Goal: Transaction & Acquisition: Download file/media

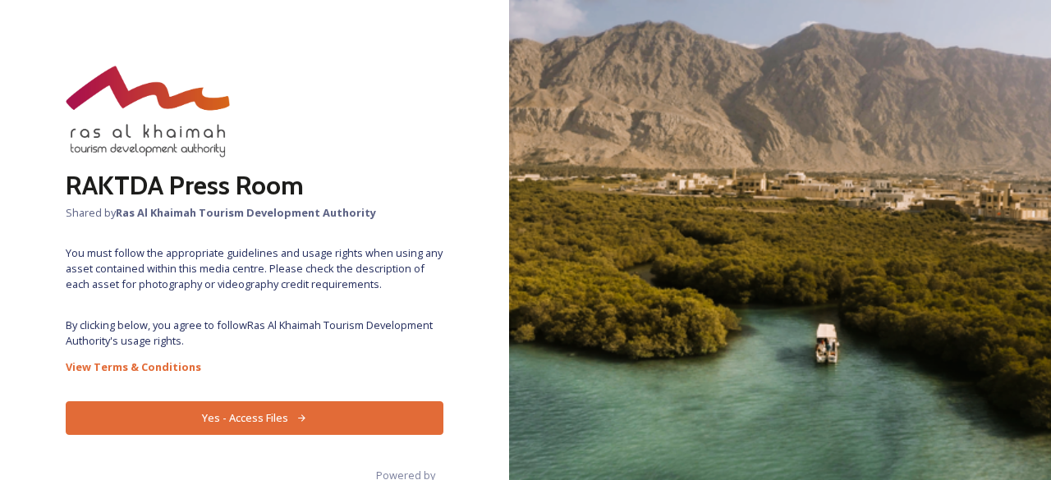
click at [374, 421] on button "Yes - Access Files" at bounding box center [255, 418] width 378 height 34
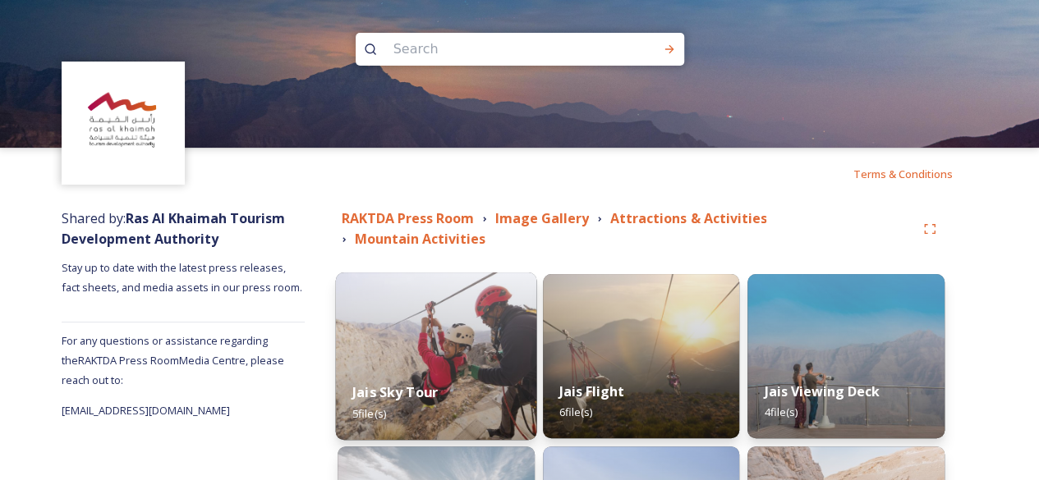
click at [479, 290] on img at bounding box center [436, 356] width 200 height 167
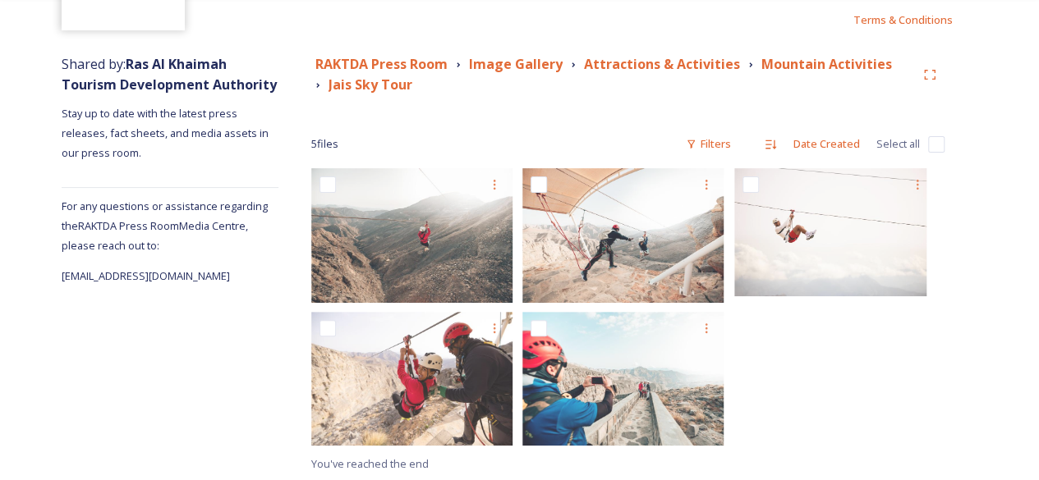
scroll to position [155, 0]
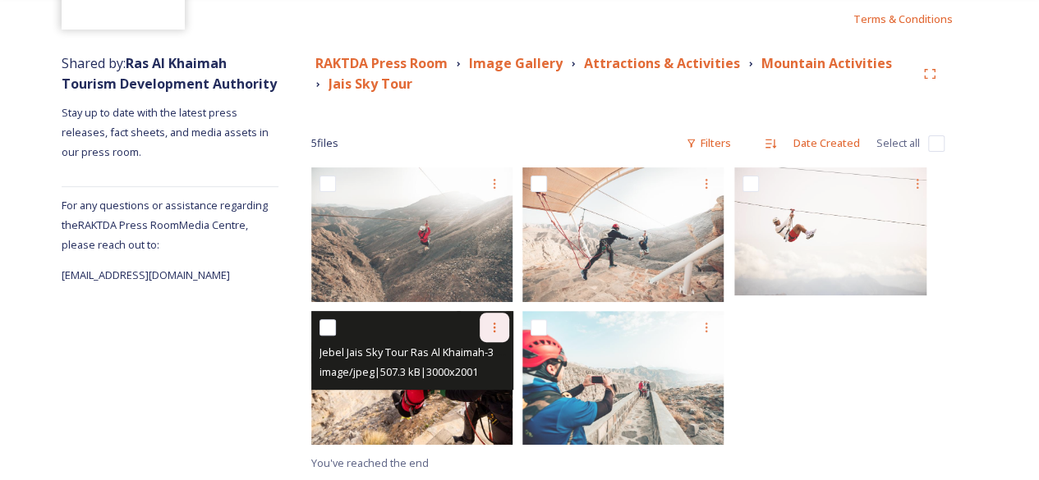
click at [501, 323] on icon at bounding box center [494, 327] width 13 height 13
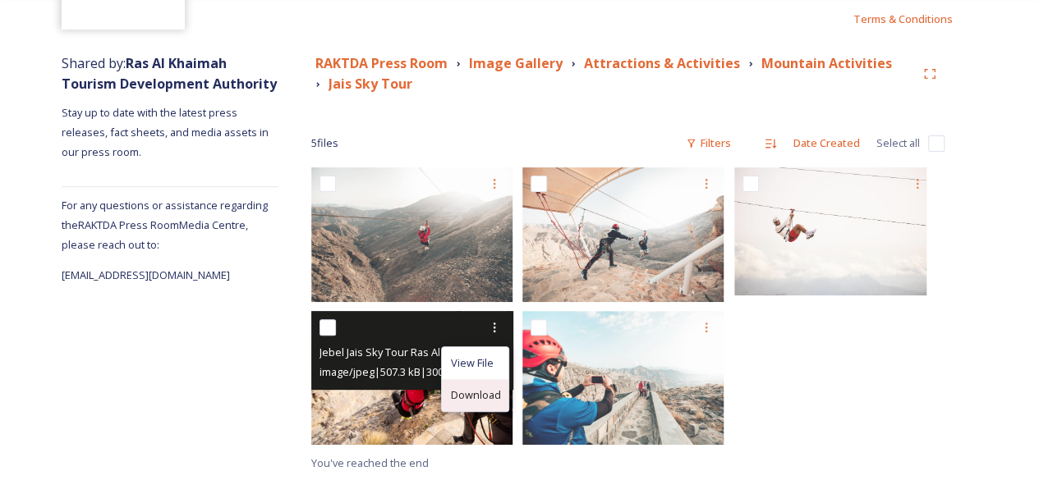
click at [479, 398] on span "Download" at bounding box center [475, 396] width 50 height 16
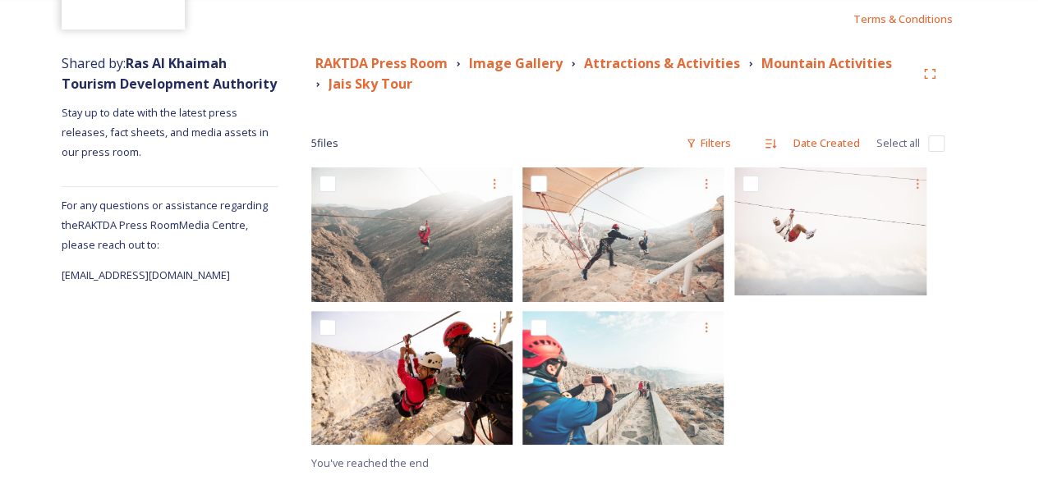
click at [844, 339] on div at bounding box center [839, 310] width 210 height 286
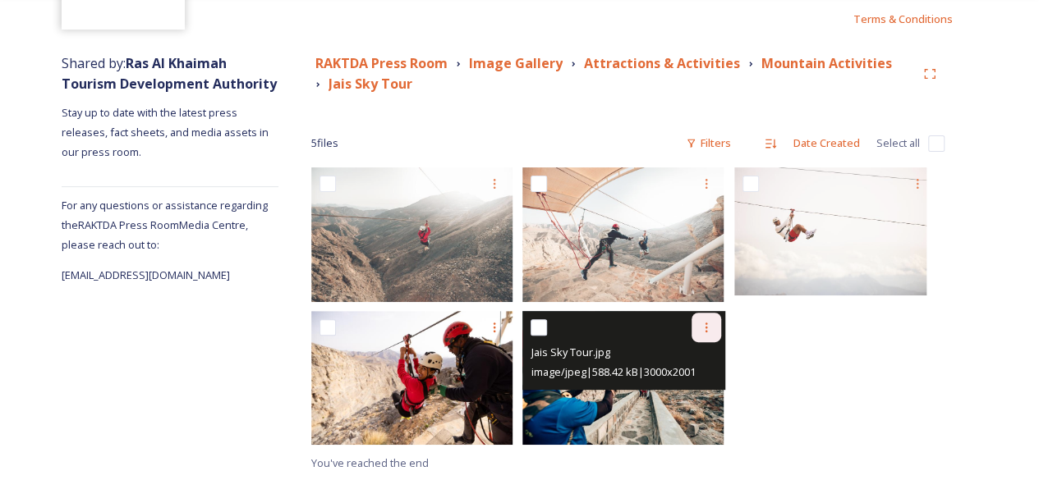
click at [703, 332] on icon at bounding box center [706, 327] width 13 height 13
click at [698, 397] on span "Download" at bounding box center [687, 396] width 50 height 16
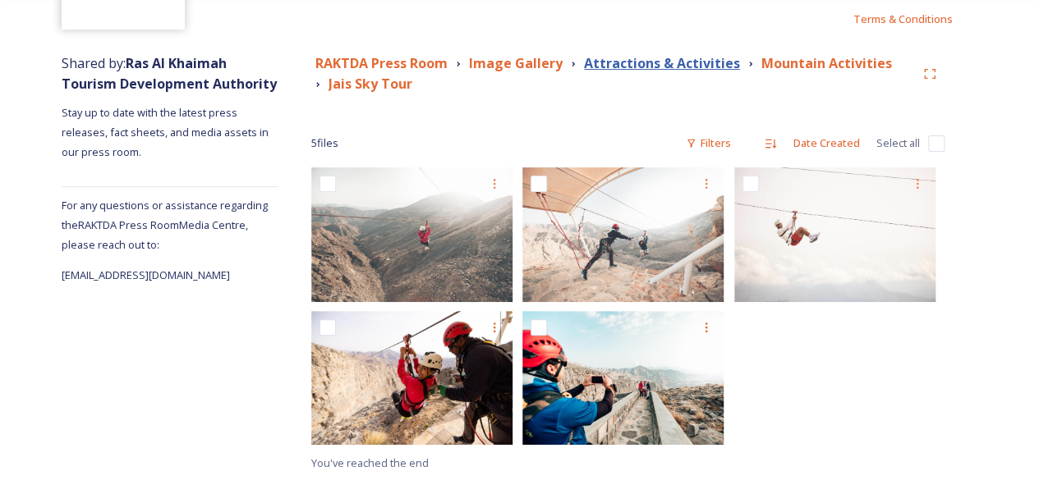
click at [700, 62] on strong "Attractions & Activities" at bounding box center [662, 63] width 156 height 18
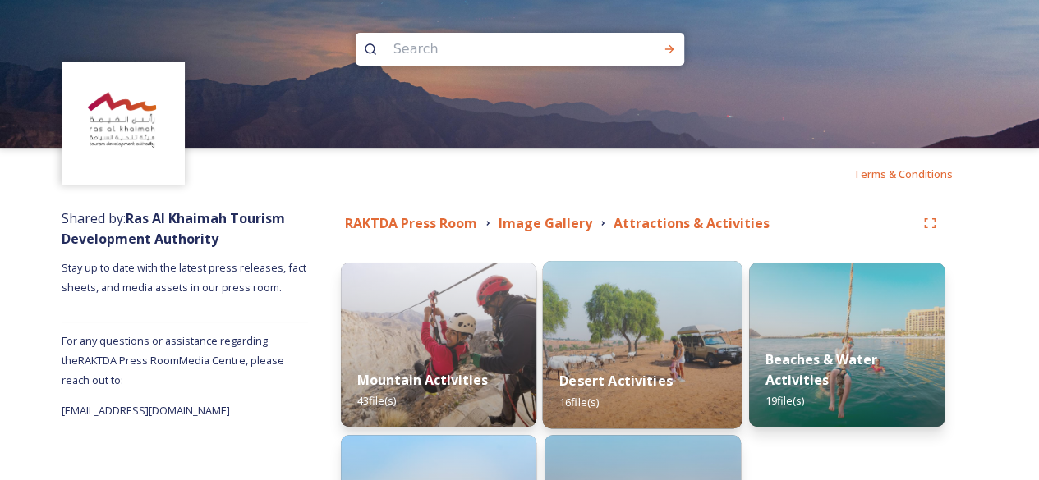
click at [677, 357] on div "Desert Activities 16 file(s)" at bounding box center [643, 391] width 200 height 75
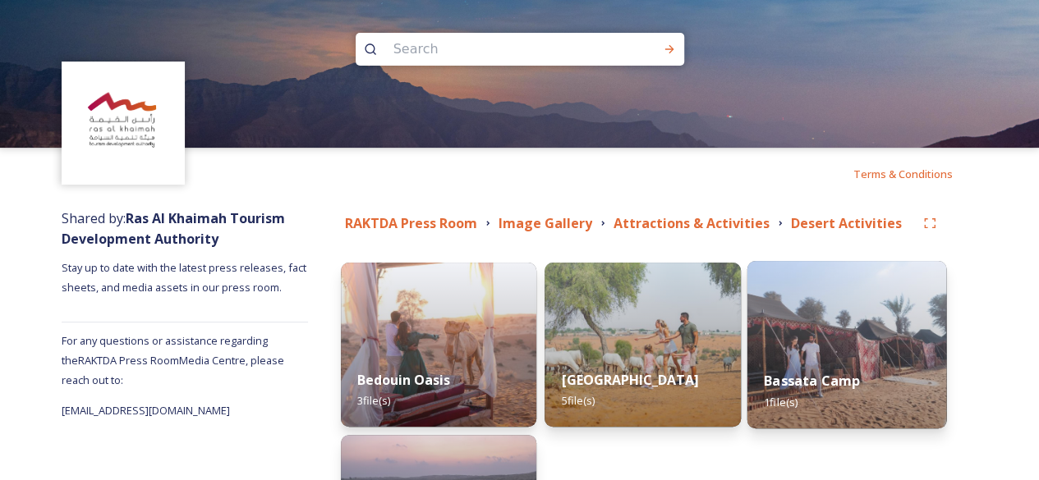
click at [871, 334] on img at bounding box center [846, 344] width 200 height 167
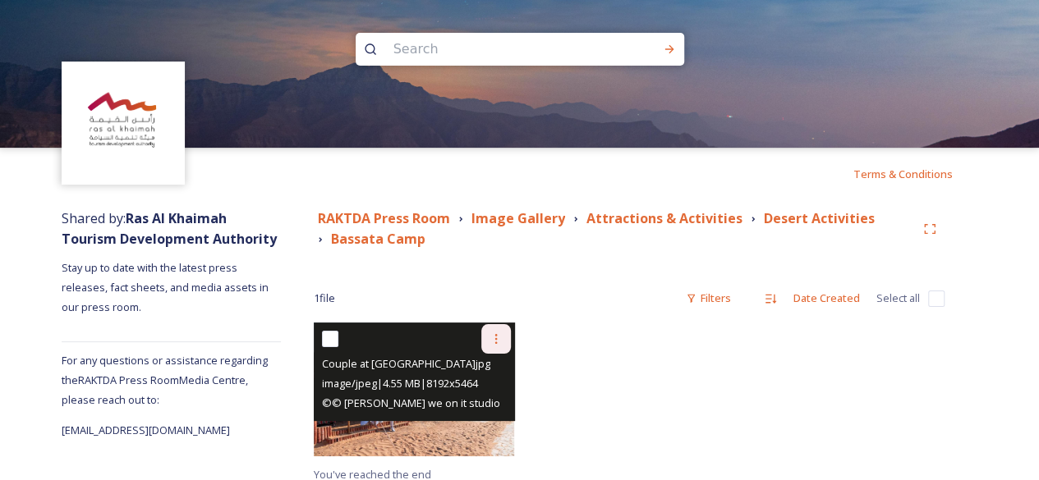
click at [499, 347] on div at bounding box center [496, 339] width 30 height 30
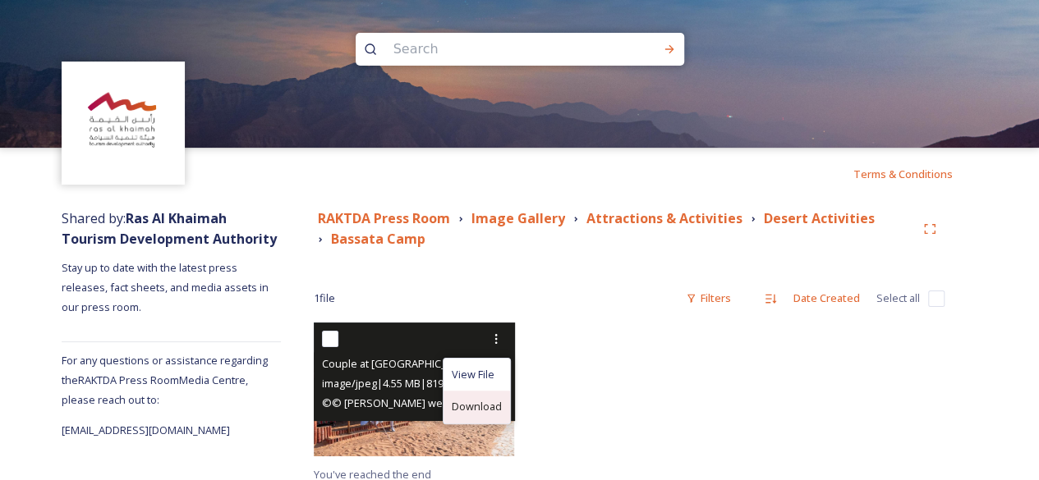
click at [476, 406] on span "Download" at bounding box center [477, 407] width 50 height 16
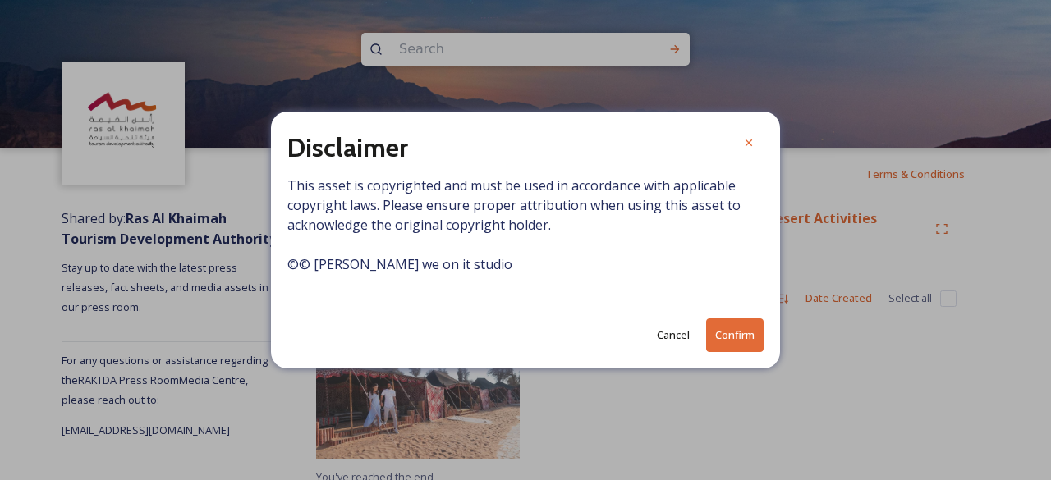
click at [750, 333] on button "Confirm" at bounding box center [734, 336] width 57 height 34
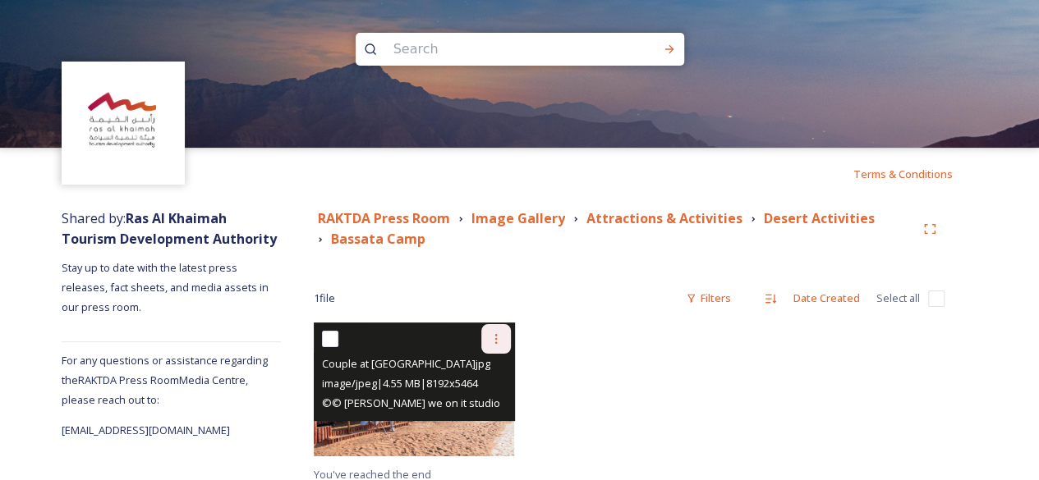
click at [504, 346] on div at bounding box center [496, 339] width 30 height 30
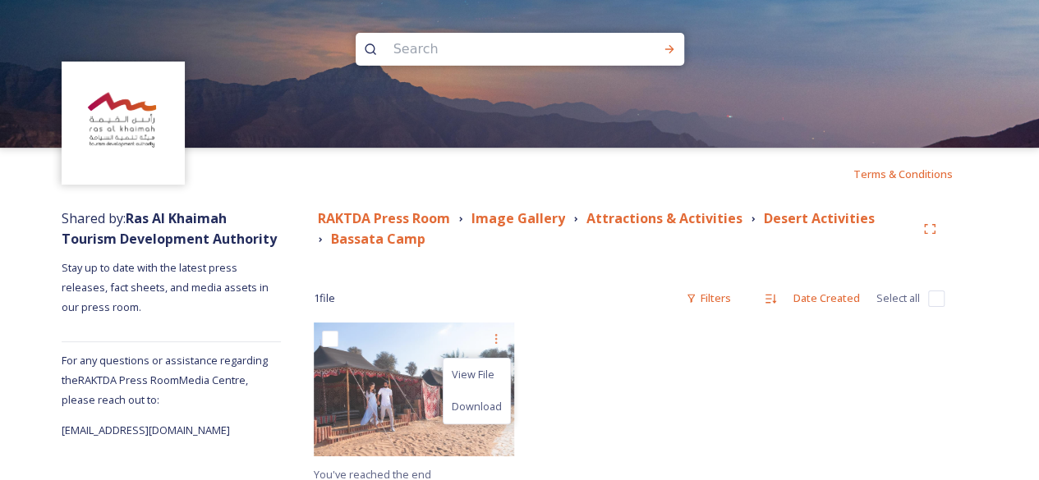
drag, startPoint x: 578, startPoint y: 370, endPoint x: 539, endPoint y: 325, distance: 59.9
click at [575, 365] on div at bounding box center [628, 394] width 209 height 142
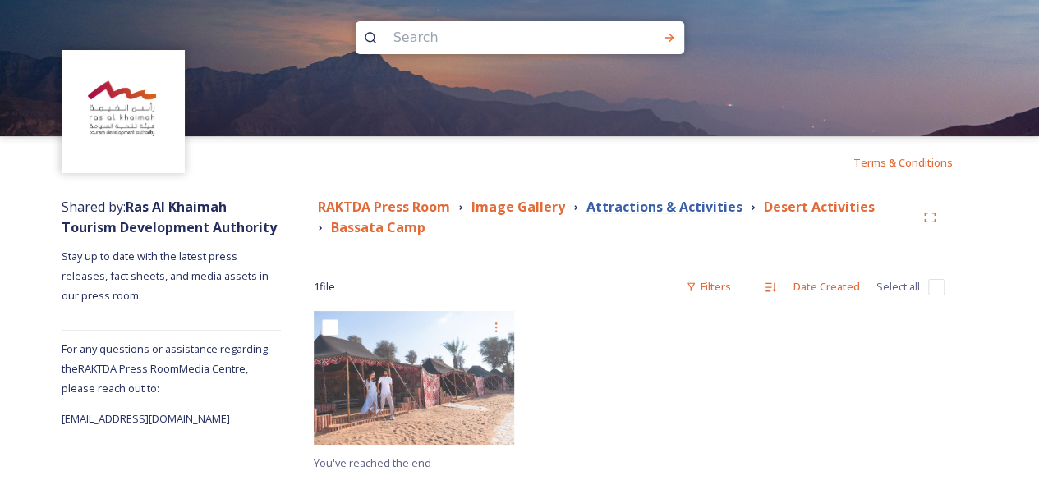
click at [733, 211] on strong "Attractions & Activities" at bounding box center [664, 207] width 156 height 18
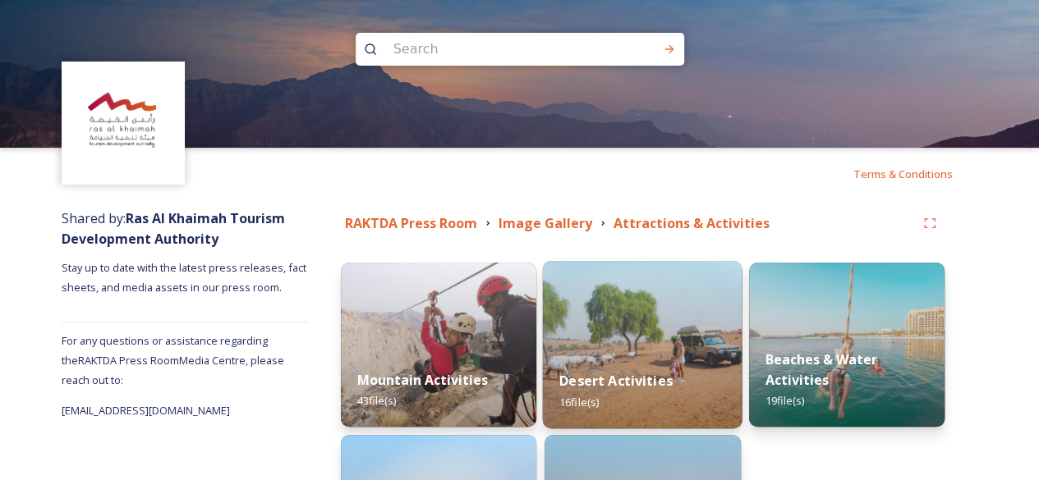
click at [644, 335] on img at bounding box center [643, 344] width 200 height 167
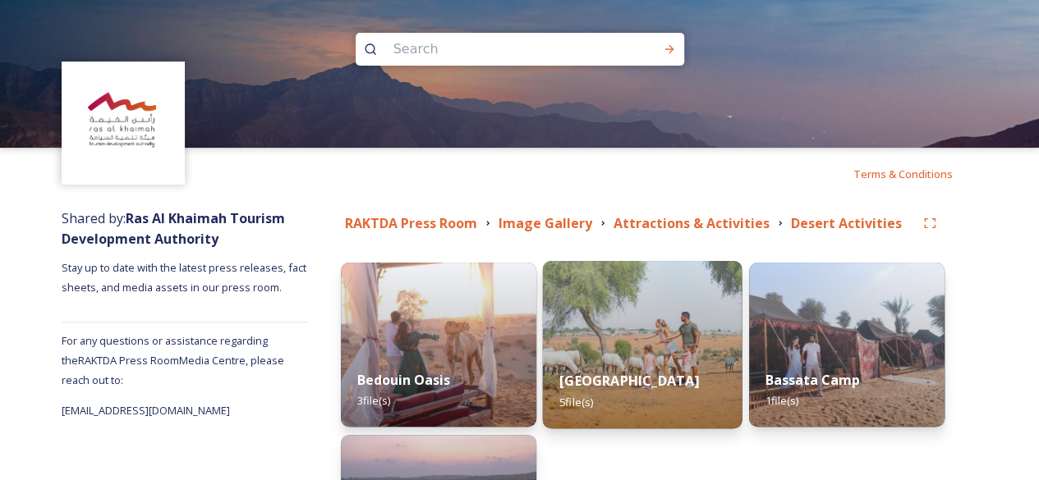
scroll to position [273, 0]
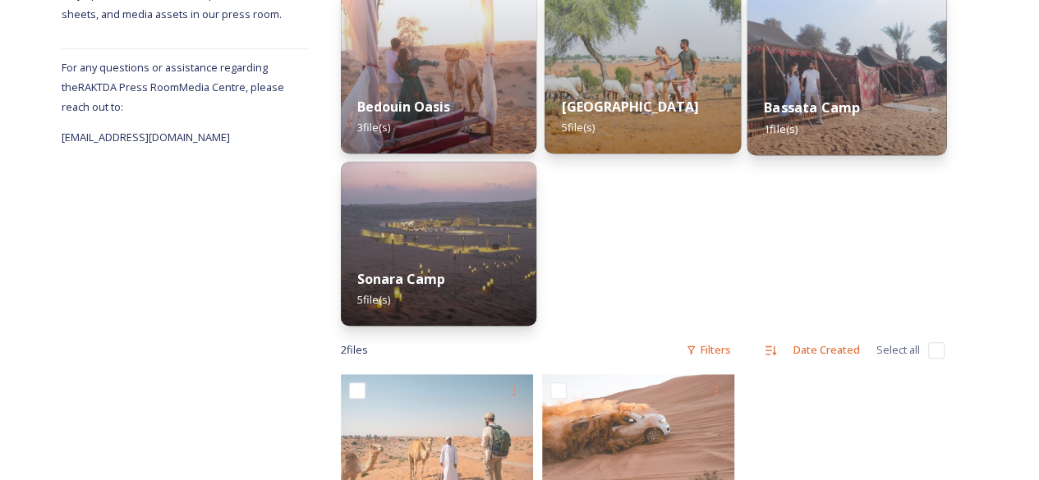
click at [888, 112] on div "Bassata Camp 1 file(s)" at bounding box center [846, 117] width 200 height 75
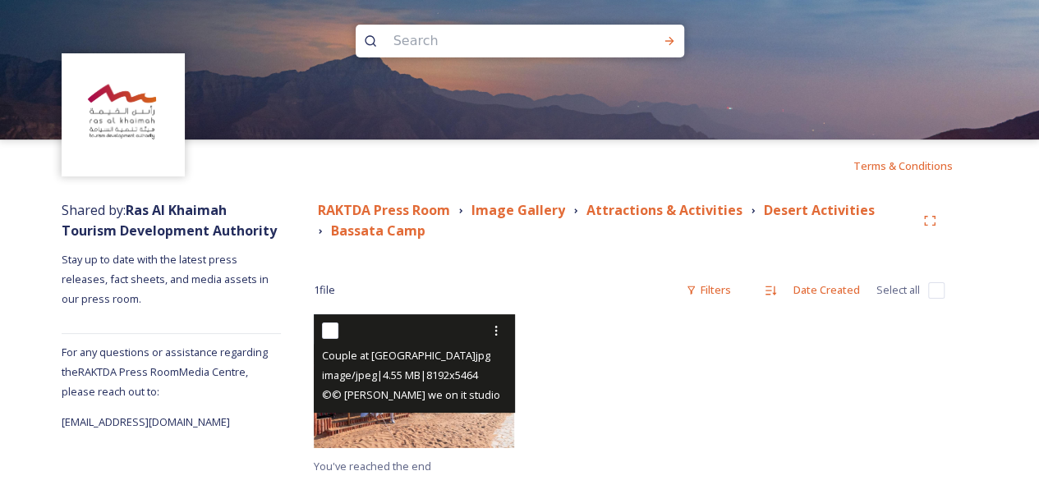
scroll to position [11, 0]
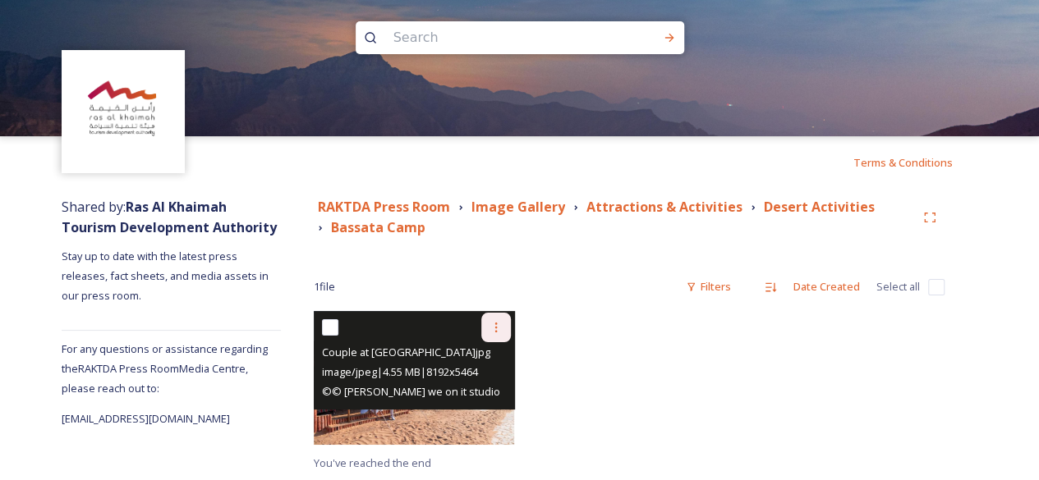
click at [491, 326] on icon at bounding box center [495, 327] width 13 height 13
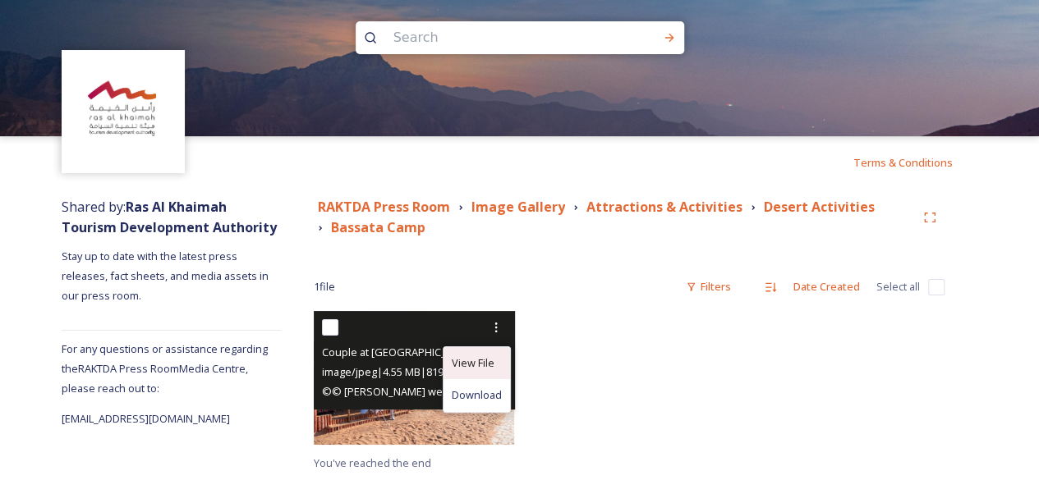
click at [475, 362] on span "View File" at bounding box center [473, 364] width 43 height 16
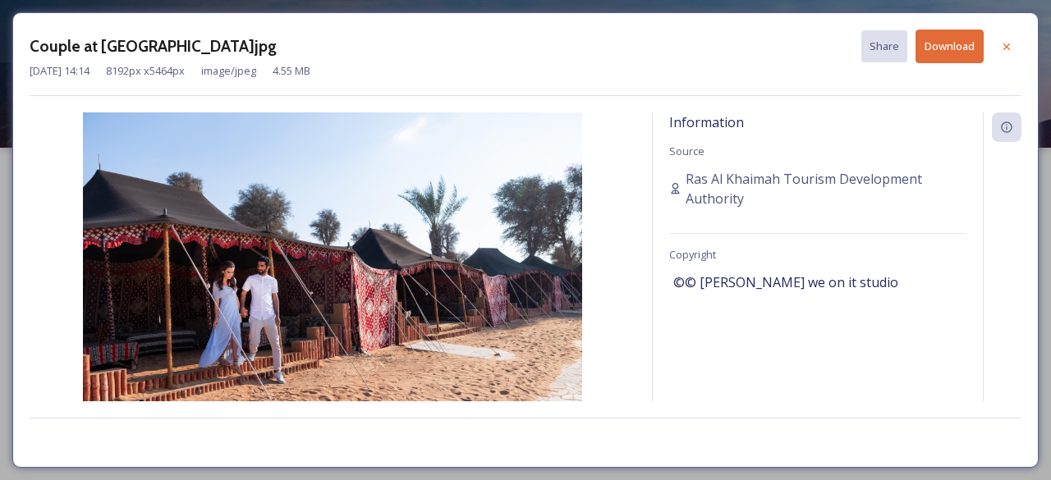
click at [701, 282] on span "©© [PERSON_NAME] we on it studio" at bounding box center [785, 283] width 225 height 20
copy span "©© [PERSON_NAME] we on it studio"
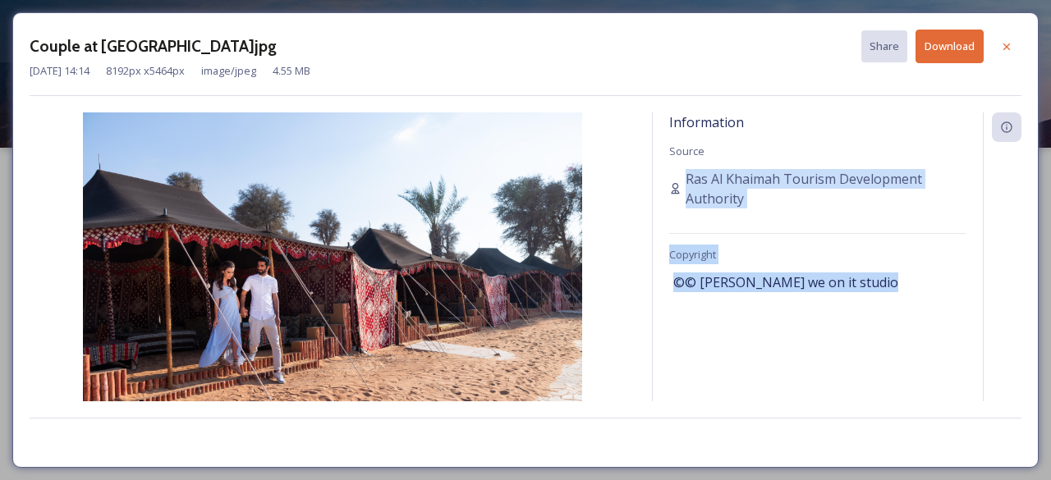
drag, startPoint x: 683, startPoint y: 173, endPoint x: 891, endPoint y: 302, distance: 244.5
click at [891, 301] on div "Information Source Ras Al Khaimah Tourism Development Authority Copyright ©© [P…" at bounding box center [818, 256] width 330 height 289
copy div "Ras Al Khaimah Tourism Development Authority Copyright ©© [PERSON_NAME] we on i…"
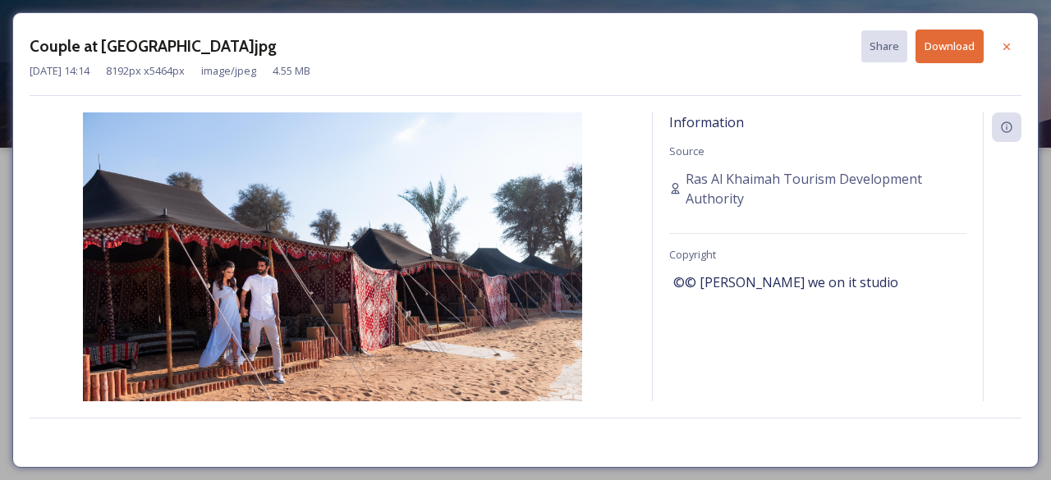
click at [655, 319] on div "Information Source Ras Al Khaimah Tourism Development Authority Copyright ©© [P…" at bounding box center [818, 256] width 330 height 289
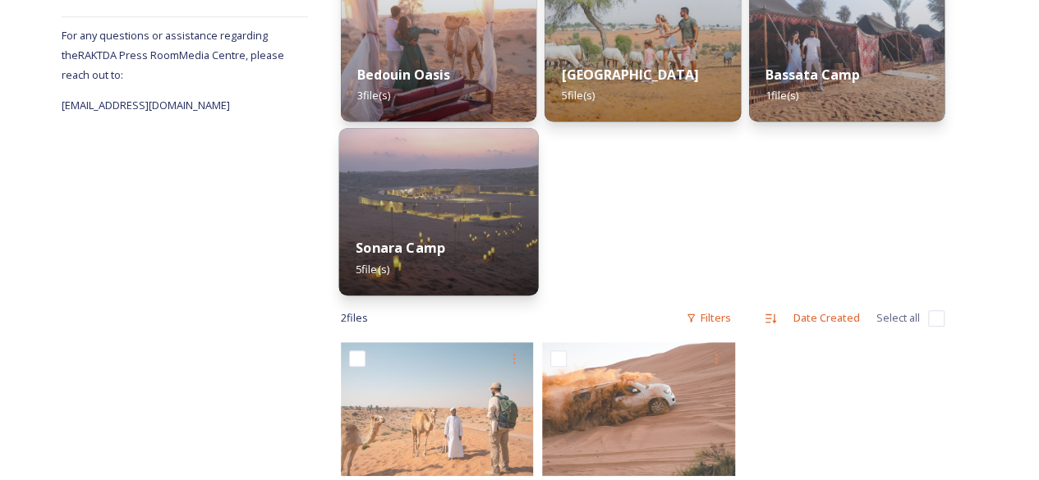
scroll to position [337, 0]
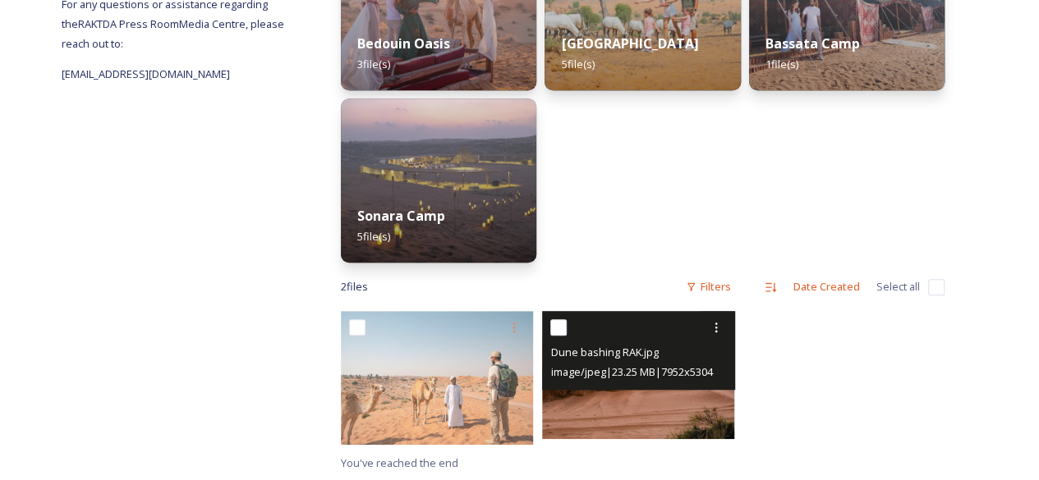
click at [652, 405] on img at bounding box center [638, 375] width 192 height 128
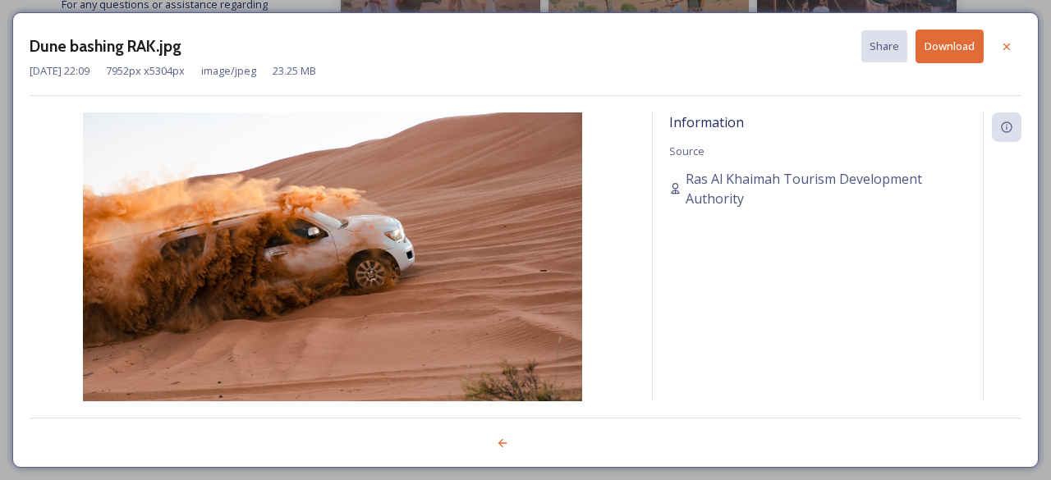
click at [952, 45] on button "Download" at bounding box center [949, 47] width 68 height 34
click at [1011, 51] on icon at bounding box center [1006, 46] width 13 height 13
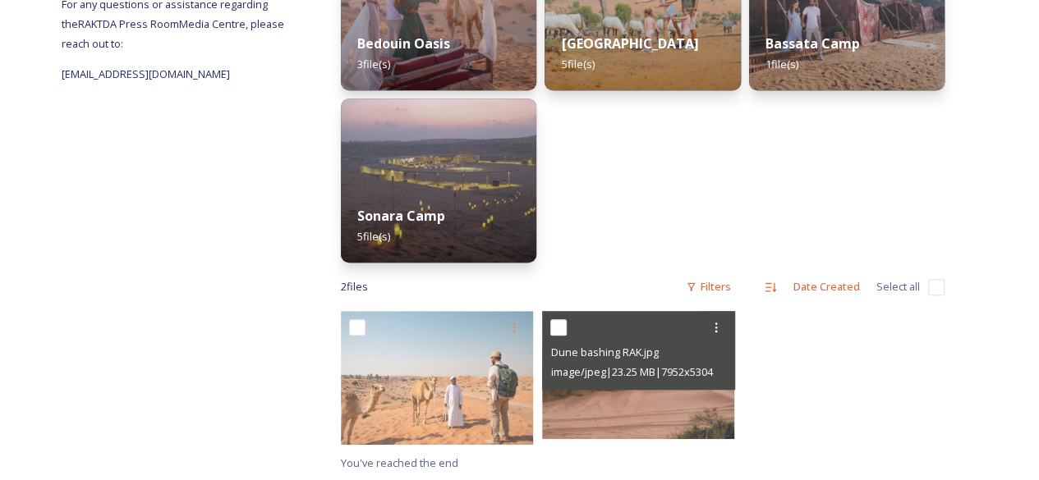
scroll to position [63, 0]
